Goal: Information Seeking & Learning: Learn about a topic

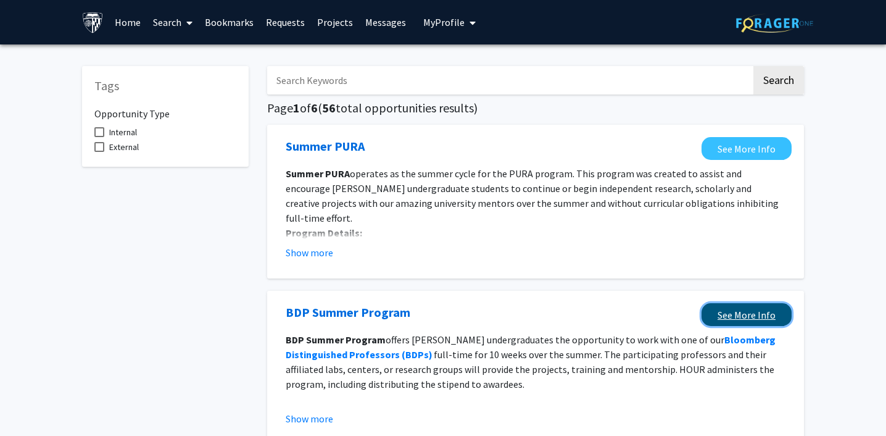
click at [772, 316] on link "See More Info" at bounding box center [747, 314] width 90 height 23
click at [101, 131] on span at bounding box center [99, 132] width 10 height 10
click at [99, 137] on input "Internal" at bounding box center [99, 137] width 1 height 1
checkbox input "true"
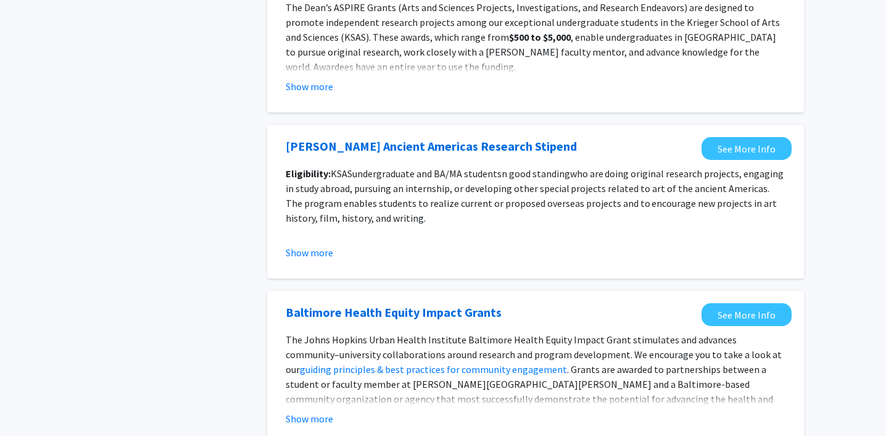
scroll to position [1402, 0]
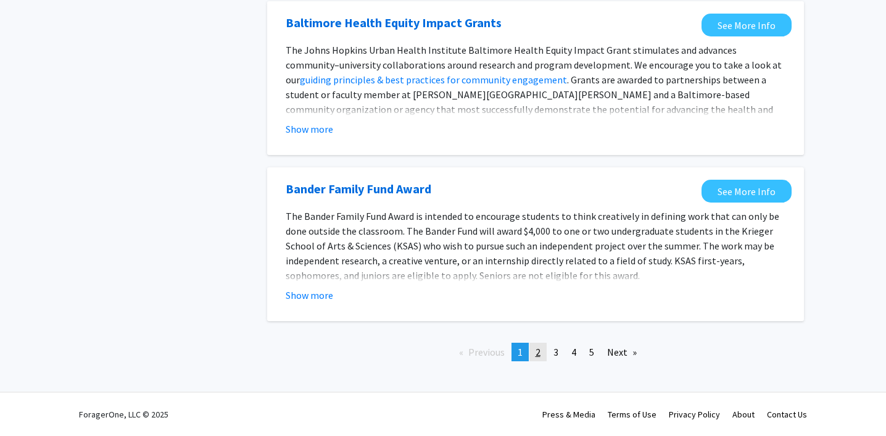
click at [535, 354] on link "page 2" at bounding box center [538, 352] width 17 height 19
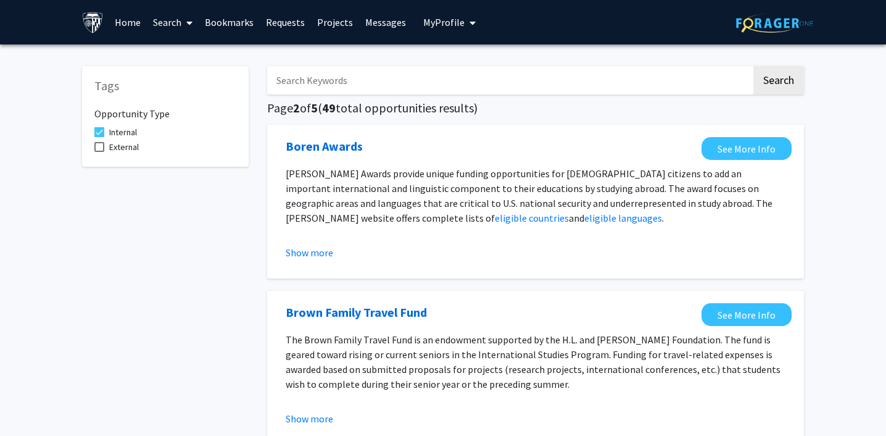
click at [470, 92] on input "Search Keywords" at bounding box center [509, 80] width 484 height 28
type input "M"
type input "econ"
click at [754, 66] on button "Search" at bounding box center [779, 80] width 51 height 28
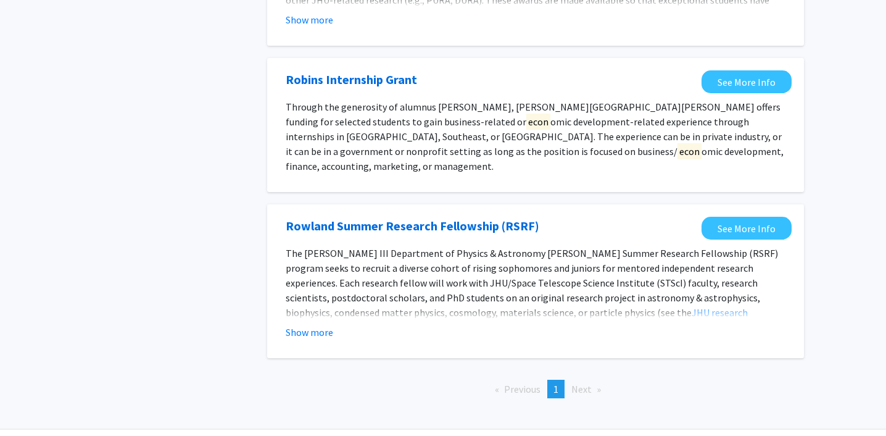
scroll to position [934, 0]
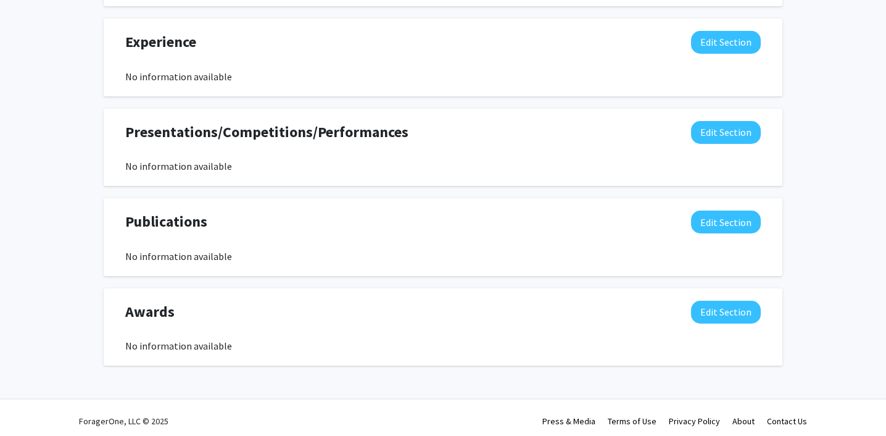
scroll to position [722, 0]
